Goal: Information Seeking & Learning: Learn about a topic

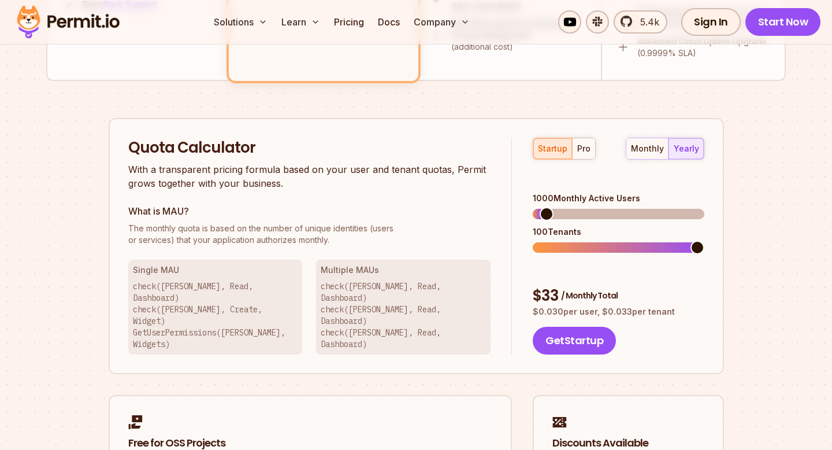
scroll to position [684, 0]
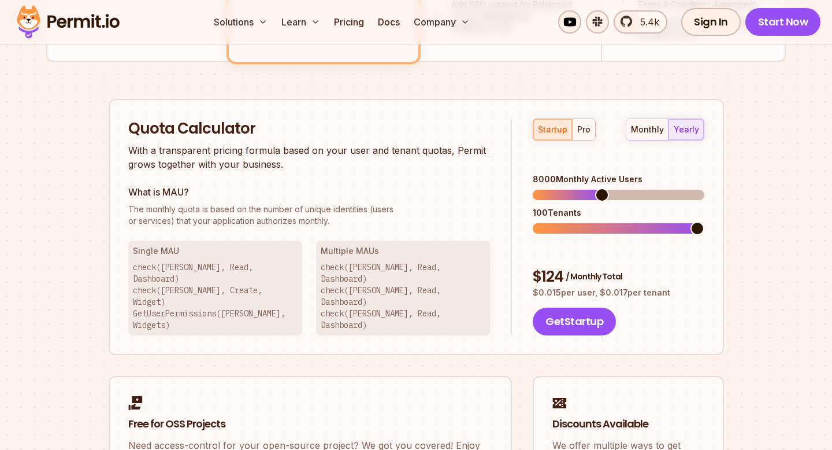
click at [601, 188] on span at bounding box center [602, 195] width 14 height 14
click at [576, 126] on button "pro" at bounding box center [583, 129] width 23 height 21
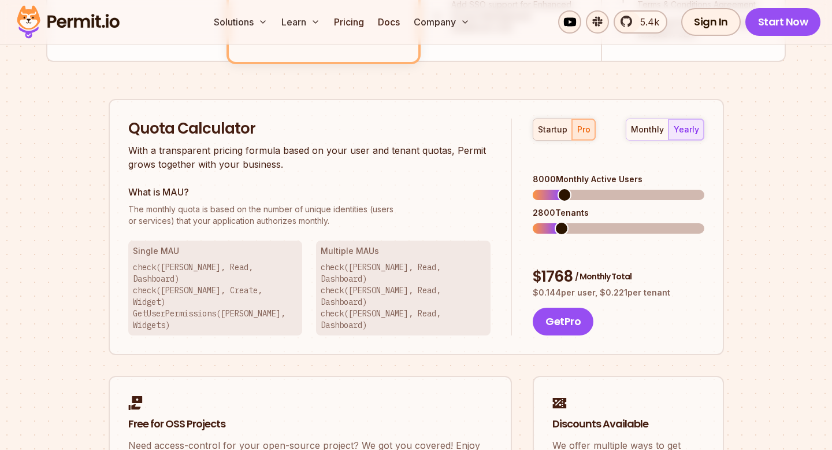
click at [555, 131] on div "startup" at bounding box center [552, 130] width 29 height 12
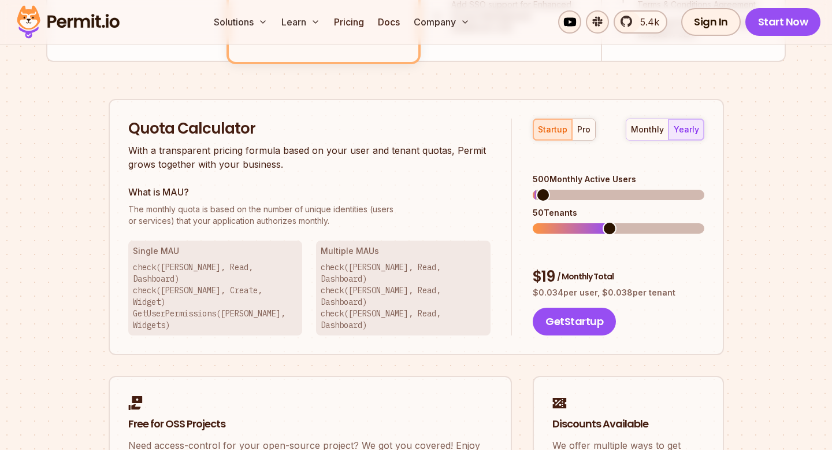
click at [536, 188] on span at bounding box center [543, 195] width 14 height 14
click at [578, 130] on div "pro" at bounding box center [584, 130] width 13 height 12
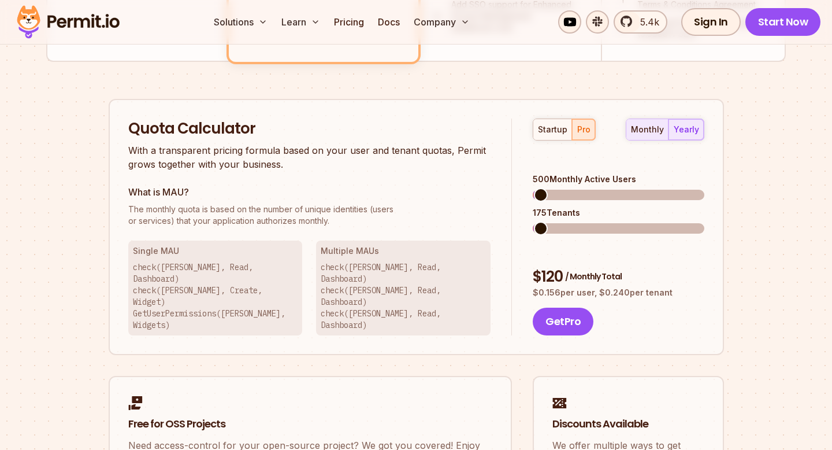
click at [659, 130] on div "monthly" at bounding box center [647, 130] width 33 height 12
click at [549, 138] on button "startup" at bounding box center [553, 129] width 39 height 21
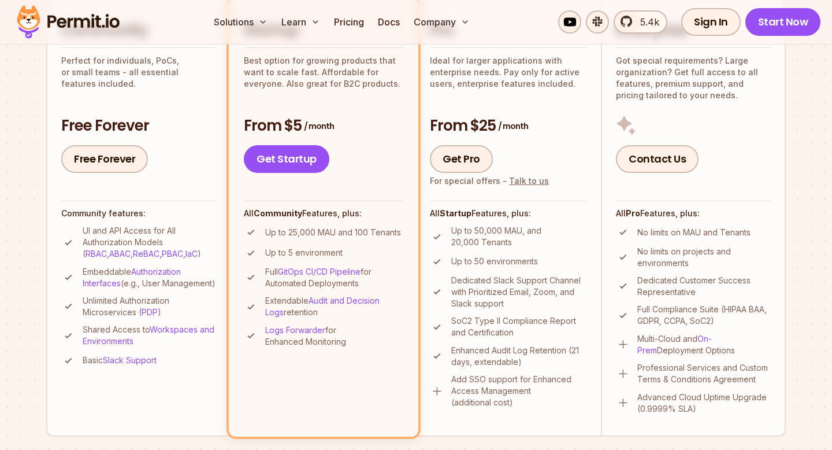
scroll to position [309, 0]
click at [327, 235] on p "Up to 25,000 MAU and 100 Tenants" at bounding box center [333, 233] width 136 height 12
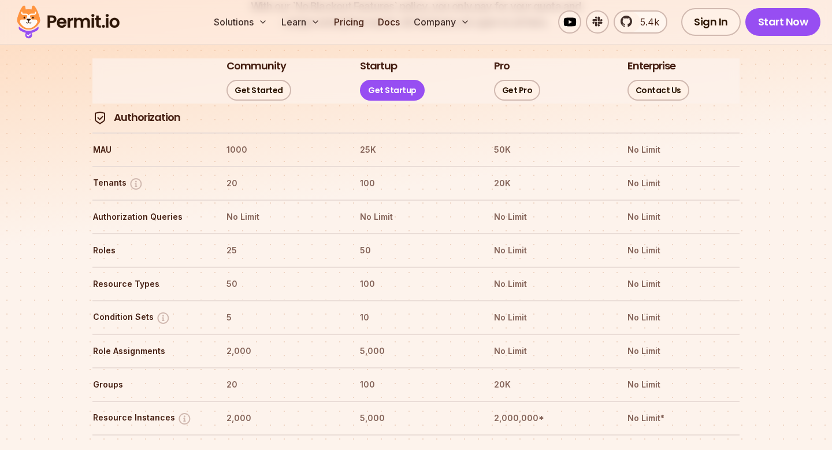
scroll to position [1373, 0]
click at [105, 142] on th "MAU" at bounding box center [148, 151] width 113 height 18
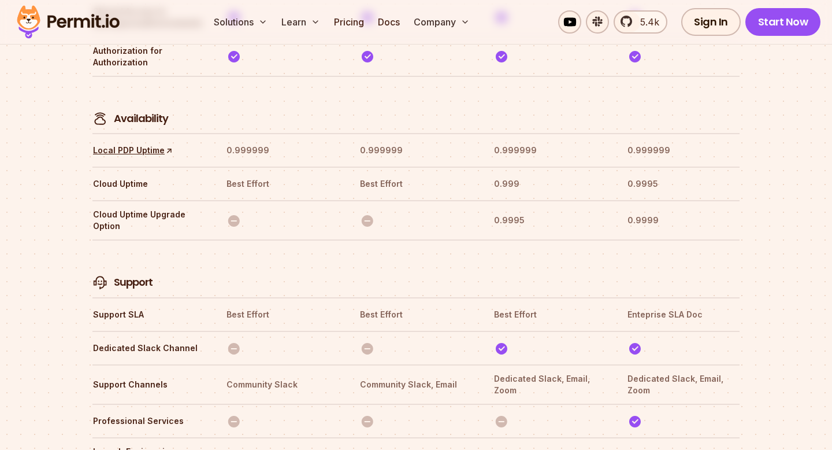
scroll to position [3633, 0]
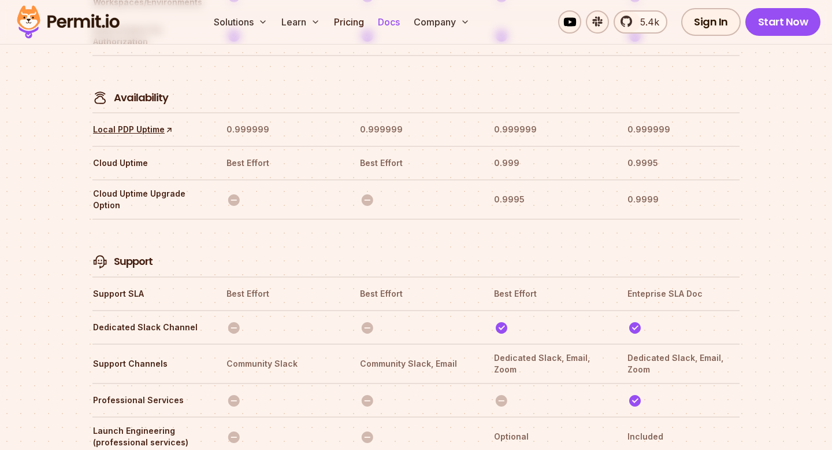
click at [394, 25] on link "Docs" at bounding box center [388, 21] width 31 height 23
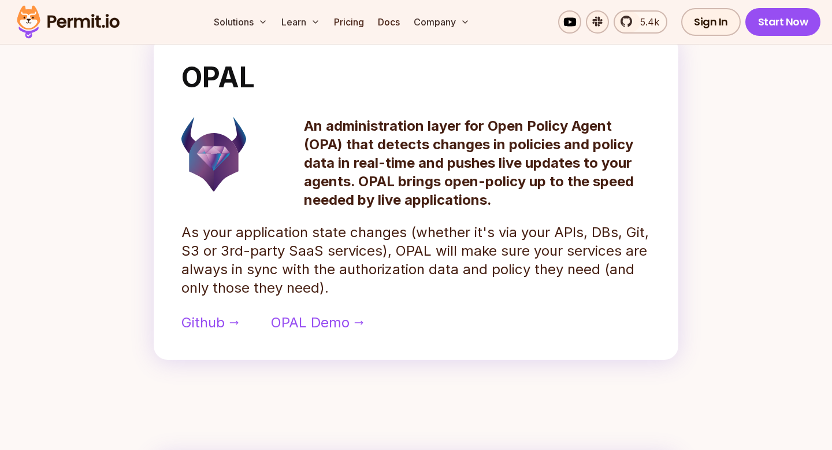
scroll to position [541, 0]
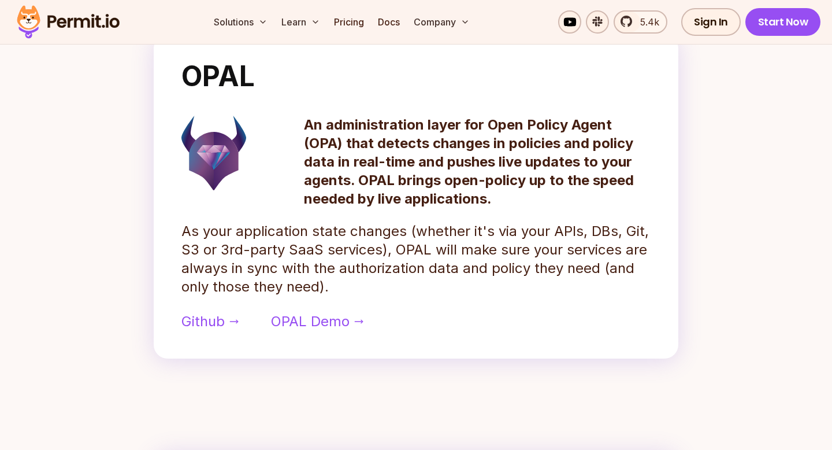
click at [360, 349] on div "OPAL An administration layer for Open Policy Agent (OPA) that detects changes i…" at bounding box center [416, 197] width 525 height 324
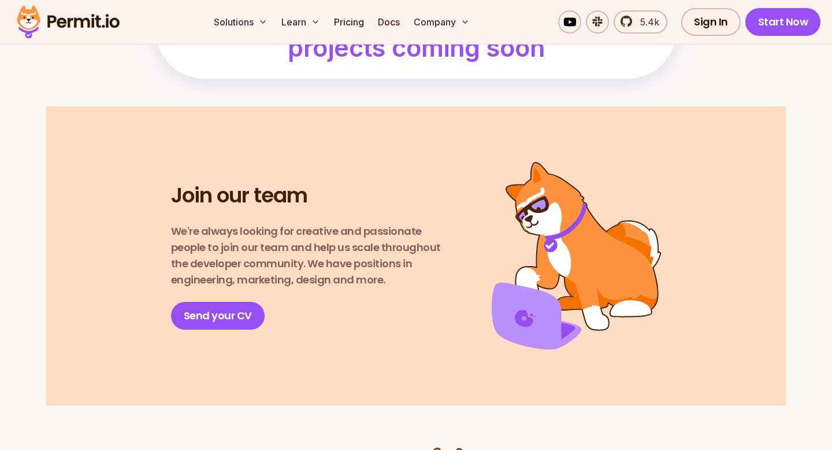
scroll to position [1450, 0]
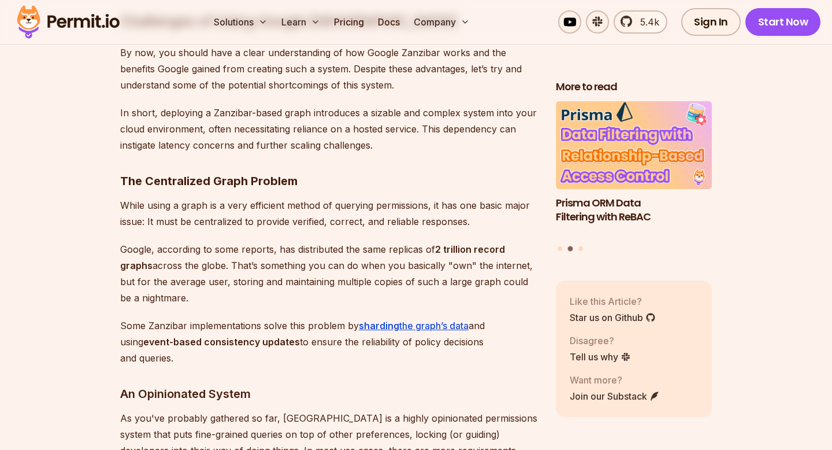
scroll to position [4259, 0]
